Goal: Entertainment & Leisure: Consume media (video, audio)

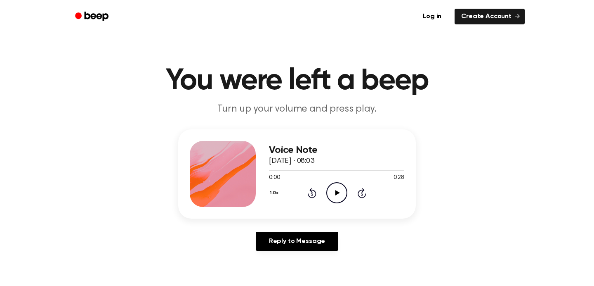
click at [341, 195] on icon "Play Audio" at bounding box center [337, 192] width 21 height 21
click at [336, 195] on icon "Play Audio" at bounding box center [337, 192] width 21 height 21
click at [336, 191] on icon at bounding box center [337, 192] width 5 height 5
